Goal: Find specific page/section: Find specific page/section

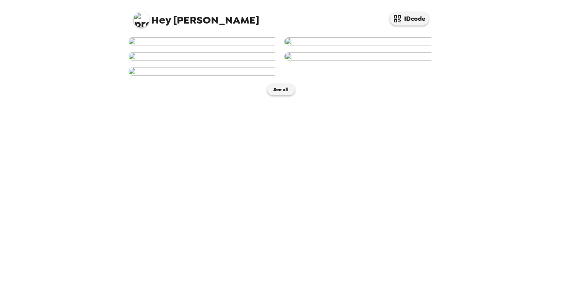
click at [350, 46] on img at bounding box center [360, 41] width 150 height 9
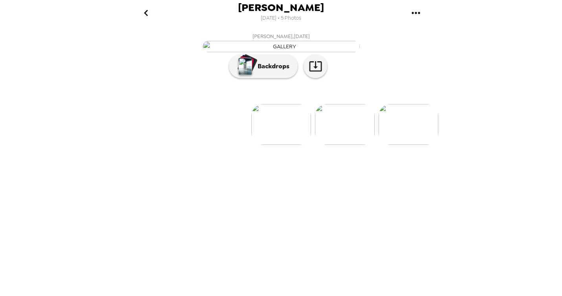
scroll to position [0, 63]
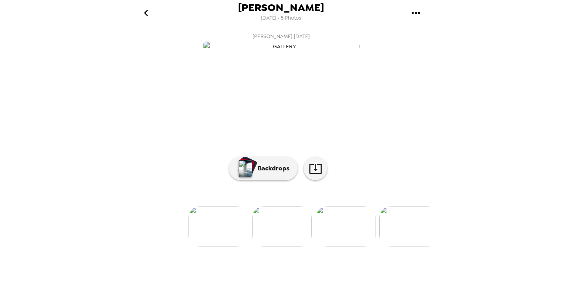
click at [148, 12] on icon "go back" at bounding box center [146, 13] width 13 height 13
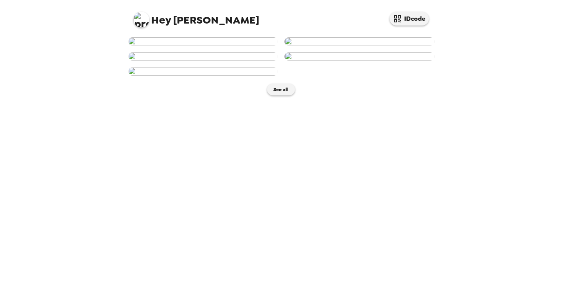
click at [239, 46] on img at bounding box center [203, 41] width 150 height 9
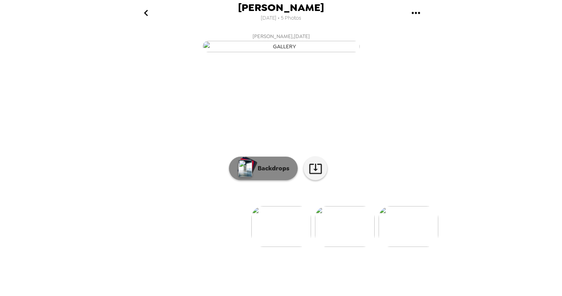
scroll to position [38, 0]
click at [272, 173] on p "Backdrops" at bounding box center [272, 168] width 36 height 9
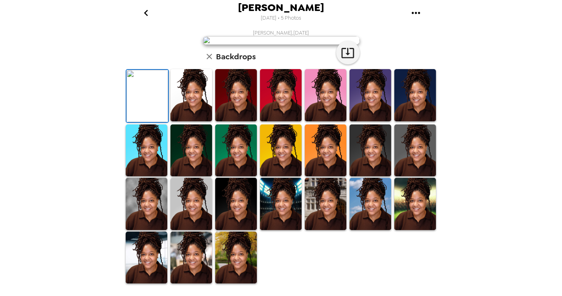
scroll to position [92, 0]
click at [289, 177] on img at bounding box center [281, 151] width 42 height 52
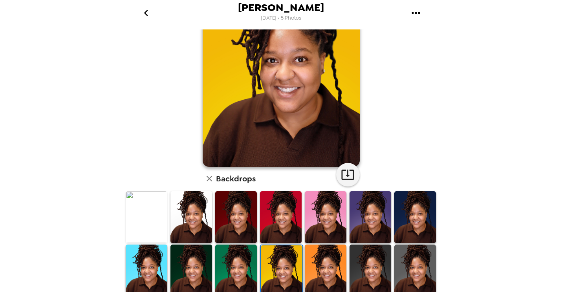
scroll to position [70, 0]
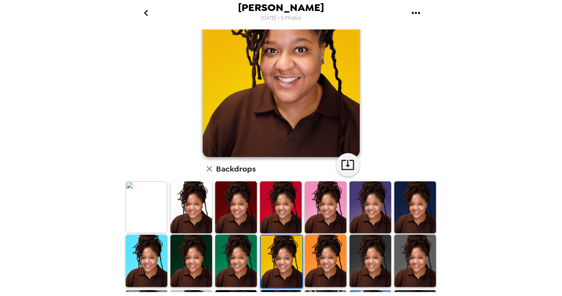
click at [315, 247] on img at bounding box center [326, 261] width 42 height 52
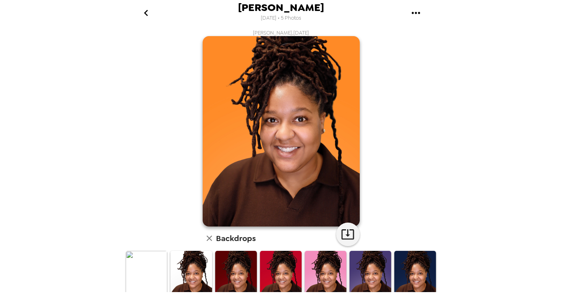
scroll to position [0, 0]
